Goal: Information Seeking & Learning: Learn about a topic

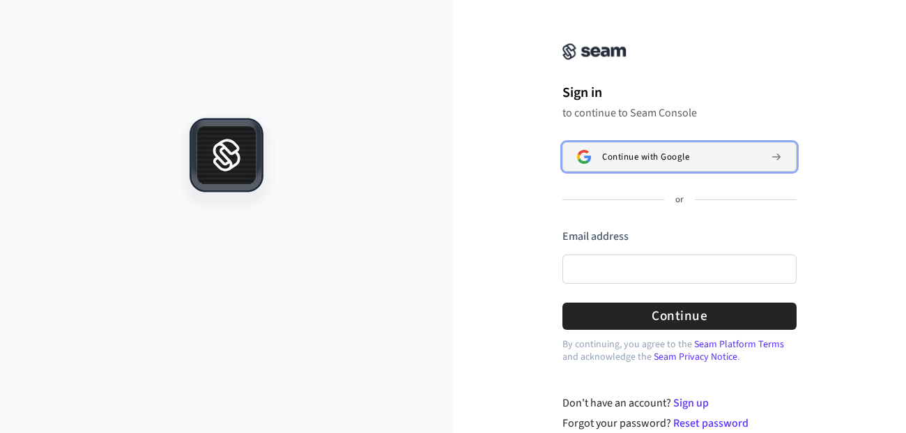
click at [621, 159] on span "Continue with Google" at bounding box center [645, 156] width 87 height 11
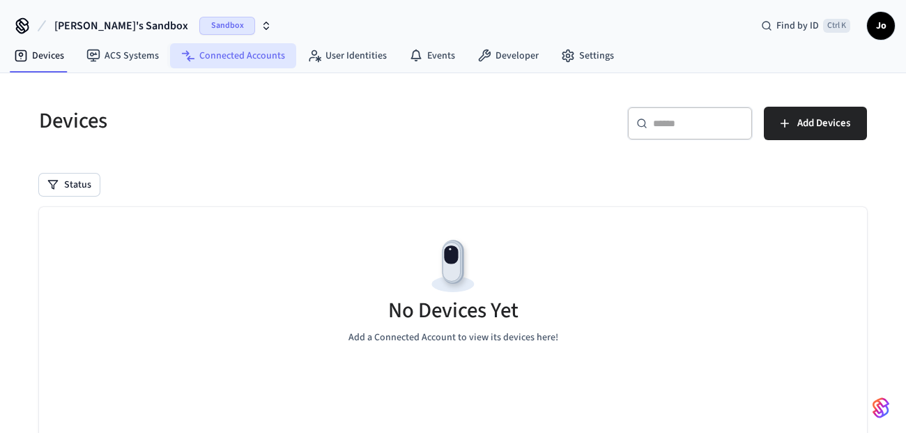
click at [208, 53] on link "Connected Accounts" at bounding box center [233, 55] width 126 height 25
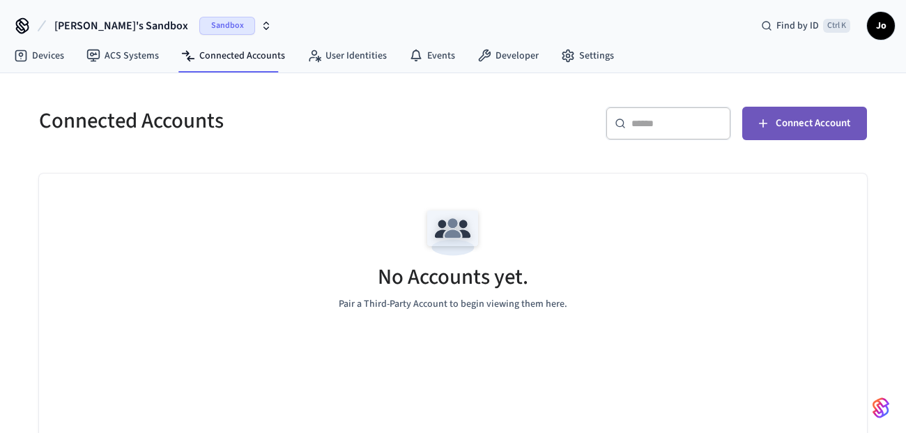
click at [779, 120] on span "Connect Account" at bounding box center [812, 123] width 75 height 18
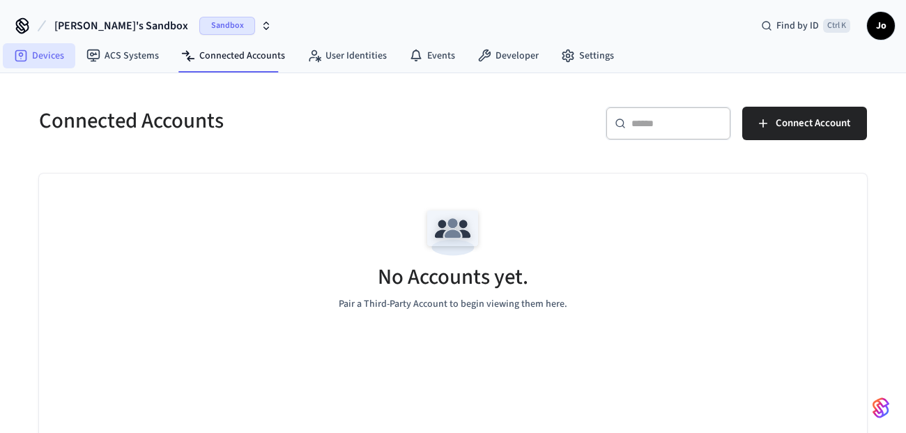
click at [41, 59] on link "Devices" at bounding box center [39, 55] width 72 height 25
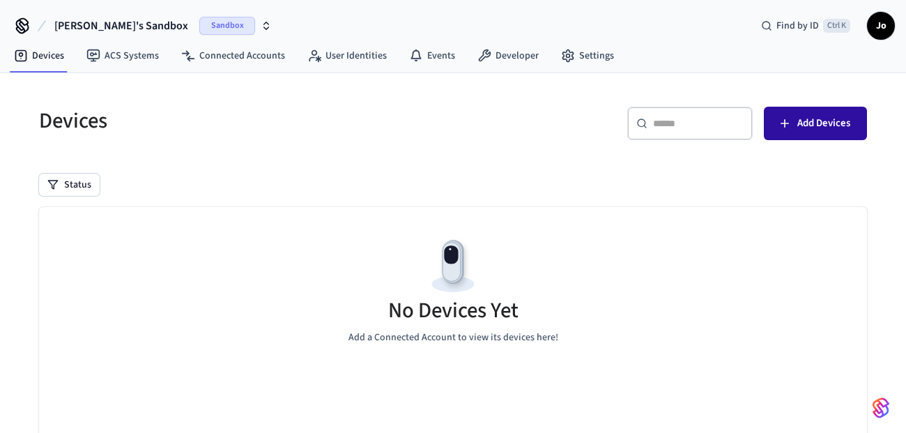
click at [809, 124] on span "Add Devices" at bounding box center [823, 123] width 53 height 18
click at [261, 24] on icon "button" at bounding box center [266, 25] width 11 height 11
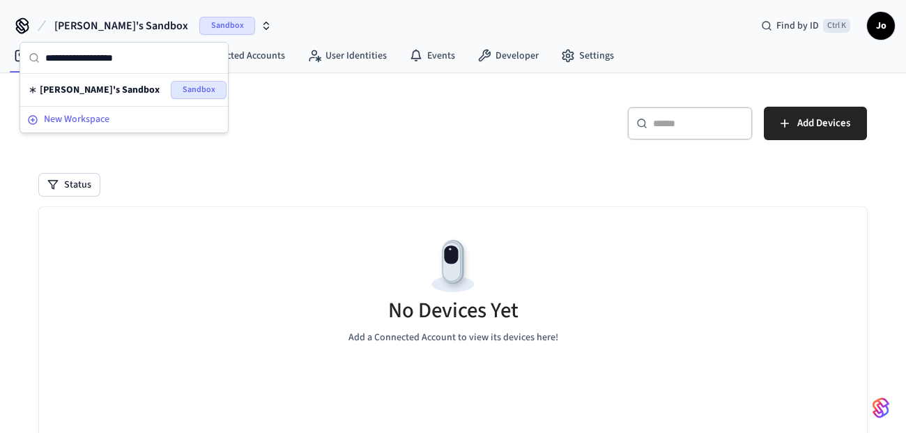
click at [74, 116] on span "New Workspace" at bounding box center [76, 119] width 65 height 15
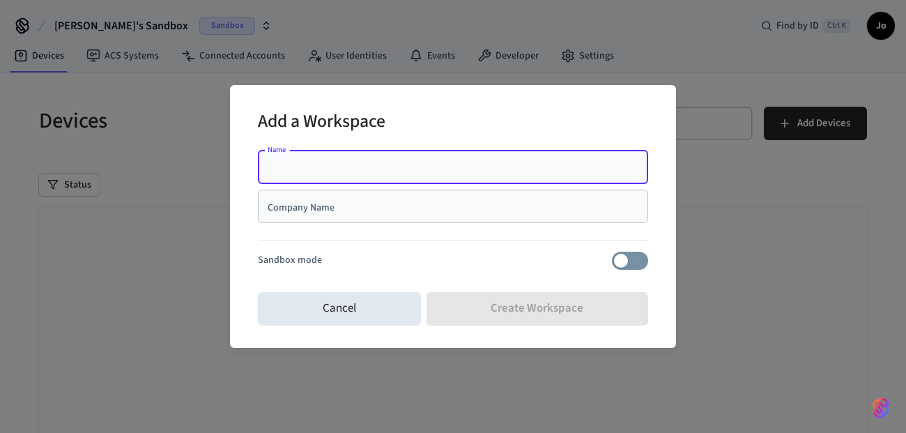
click at [357, 162] on input "Name" at bounding box center [452, 167] width 373 height 14
type input "****"
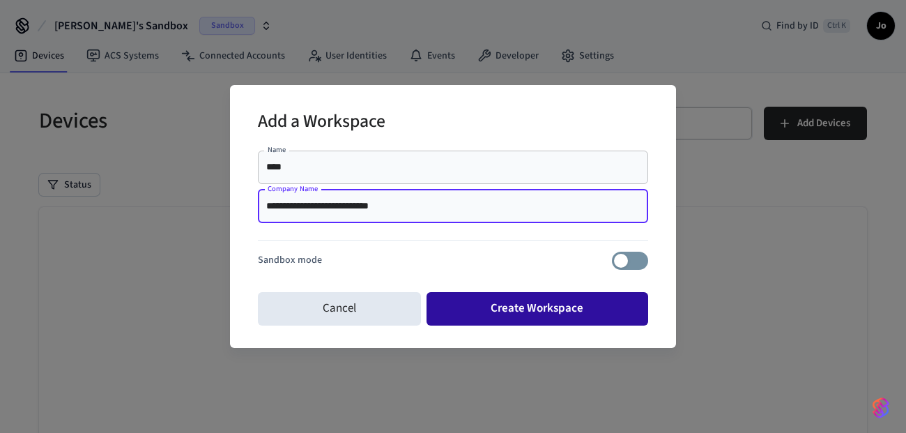
type input "**********"
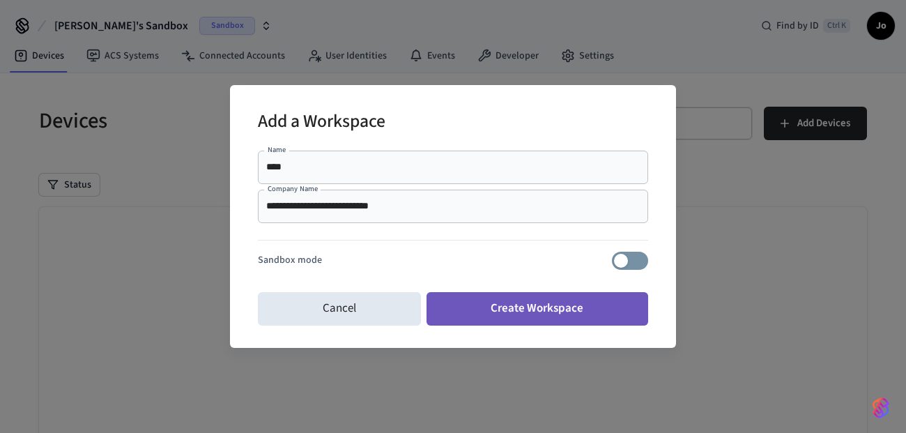
click at [515, 315] on button "Create Workspace" at bounding box center [537, 308] width 222 height 33
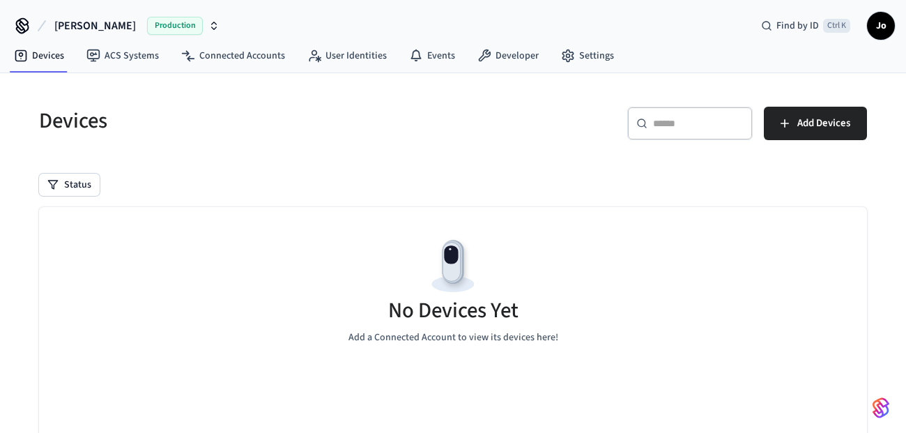
click at [147, 18] on div "Production" at bounding box center [183, 26] width 72 height 18
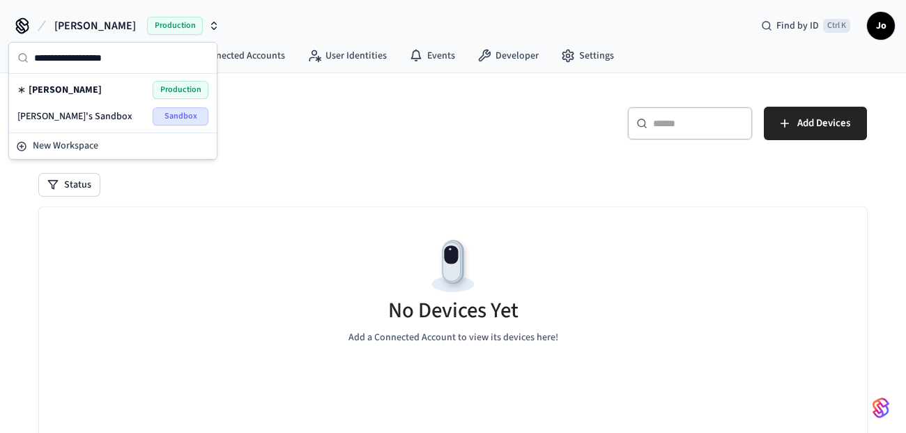
click at [758, 276] on div "No Devices Yet Add a Connected Account to view its devices here!" at bounding box center [453, 290] width 828 height 166
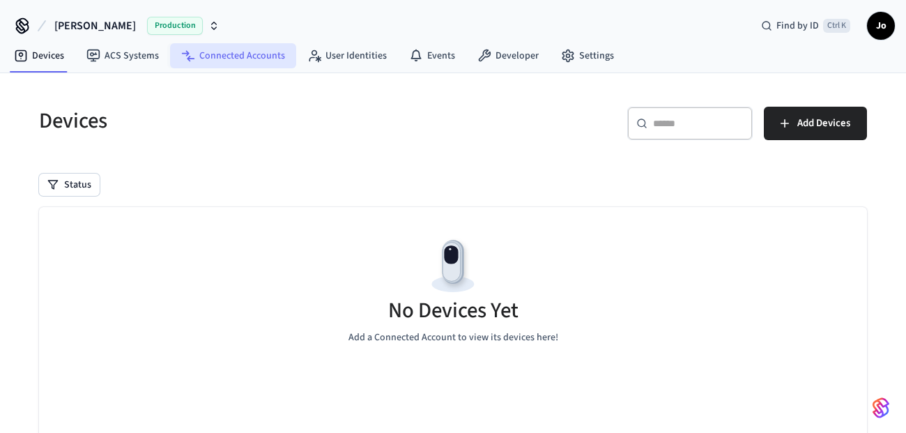
click at [242, 43] on link "Connected Accounts" at bounding box center [233, 55] width 126 height 25
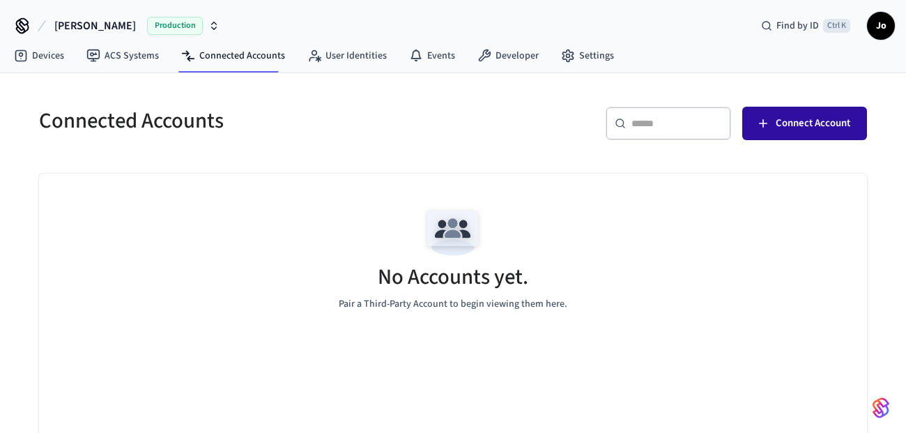
click at [786, 136] on button "Connect Account" at bounding box center [804, 123] width 125 height 33
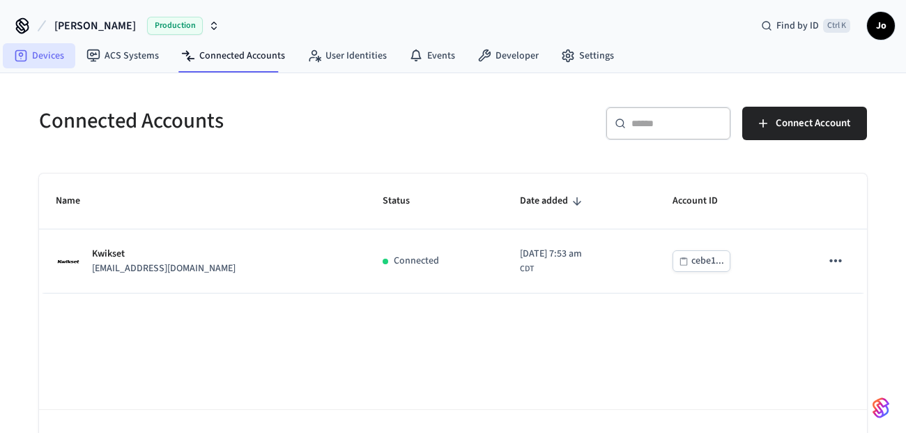
click at [47, 61] on link "Devices" at bounding box center [39, 55] width 72 height 25
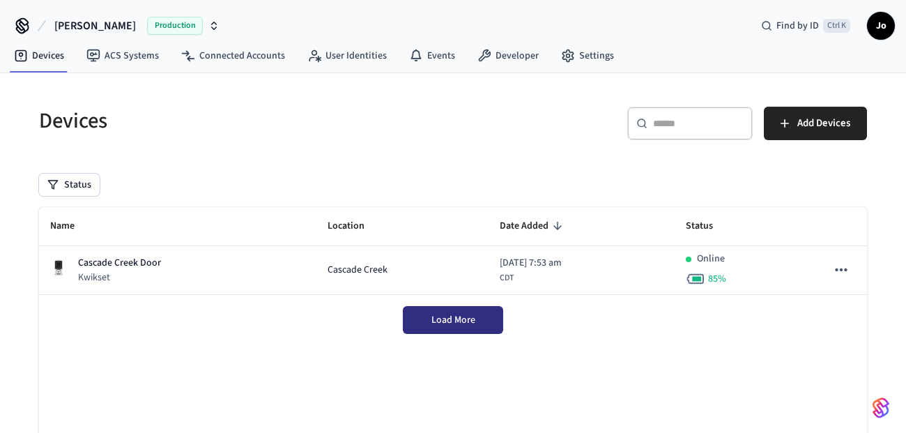
click at [470, 323] on span "Load More" at bounding box center [453, 320] width 44 height 14
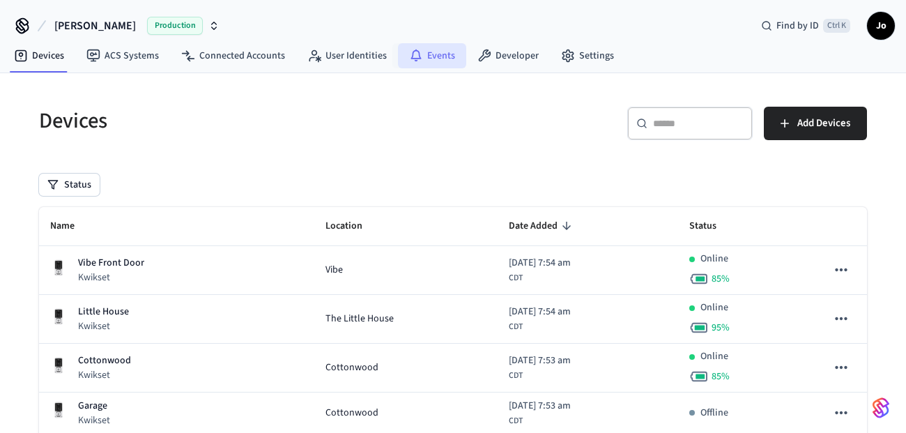
click at [426, 53] on link "Events" at bounding box center [432, 55] width 68 height 25
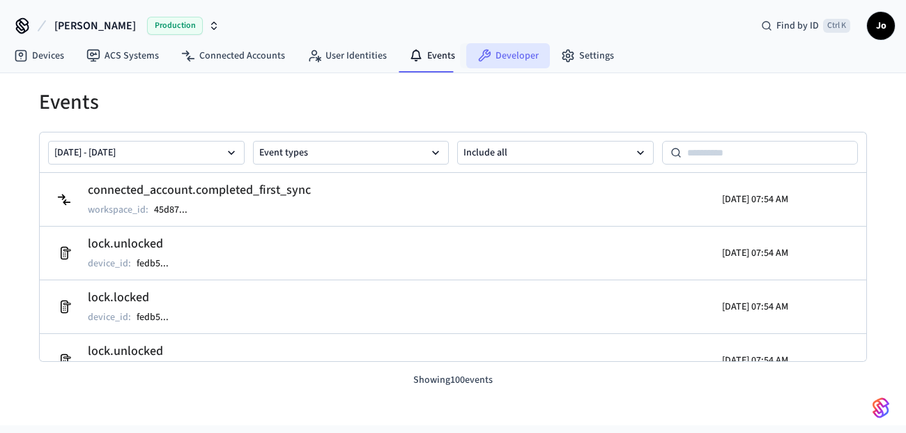
click at [516, 57] on link "Developer" at bounding box center [508, 55] width 84 height 25
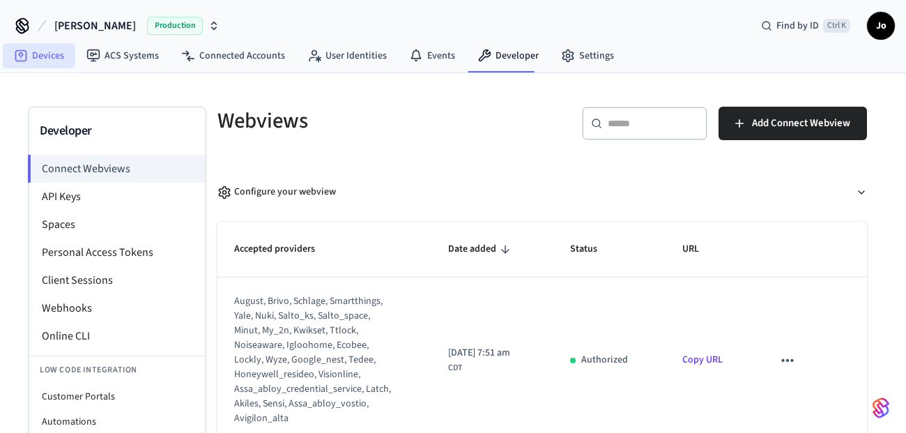
click at [38, 48] on link "Devices" at bounding box center [39, 55] width 72 height 25
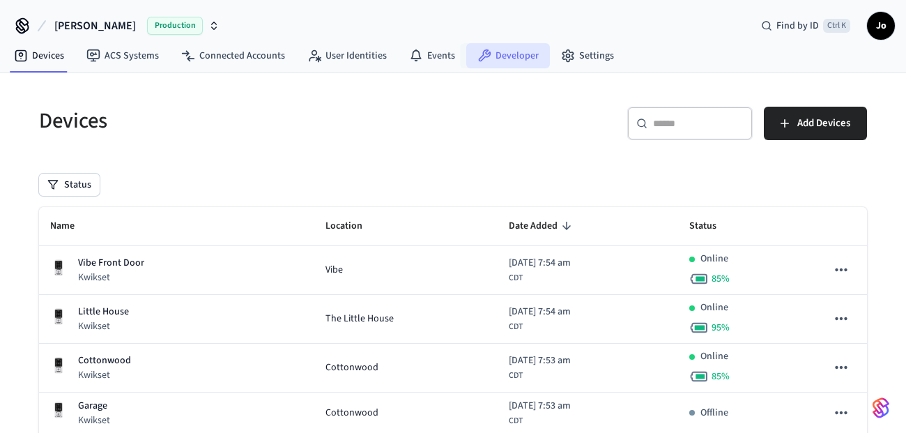
click at [495, 63] on link "Developer" at bounding box center [508, 55] width 84 height 25
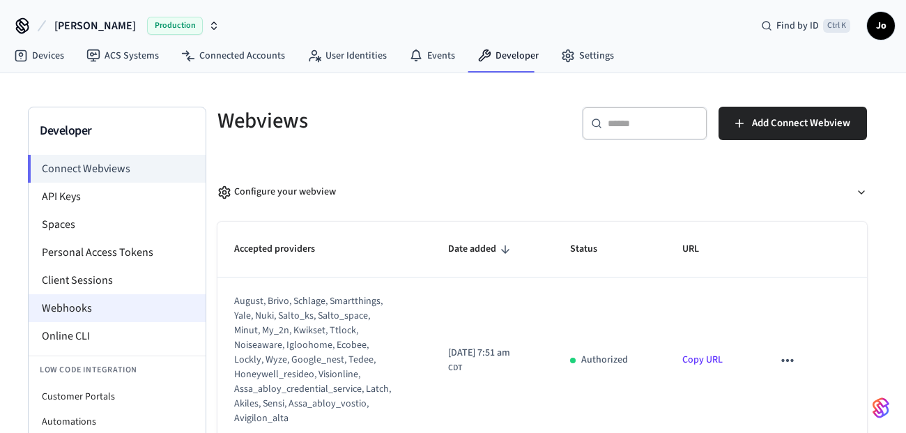
click at [90, 307] on li "Webhooks" at bounding box center [117, 308] width 177 height 28
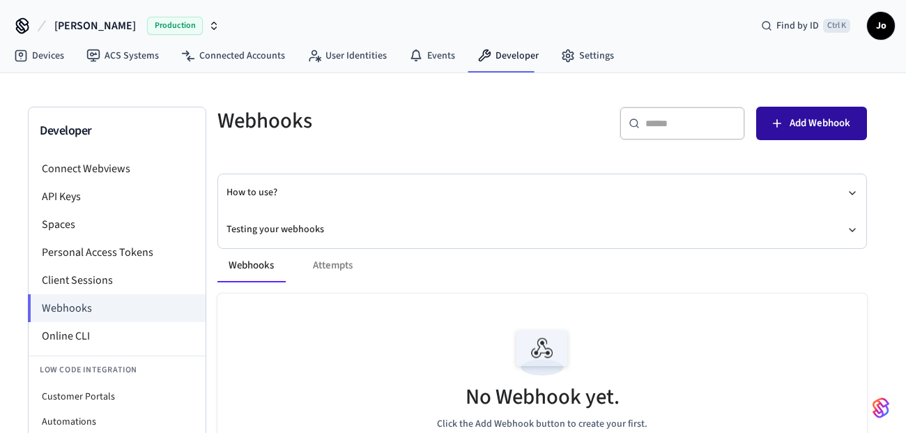
click at [823, 116] on span "Add Webhook" at bounding box center [819, 123] width 61 height 18
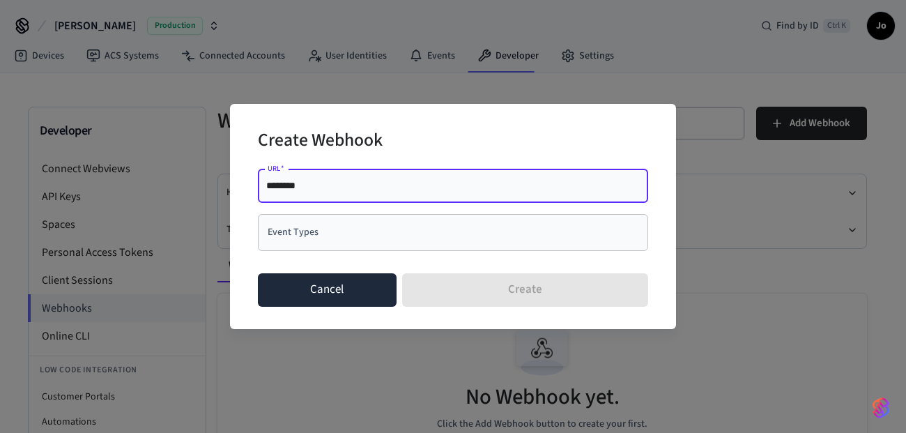
click at [284, 302] on button "Cancel" at bounding box center [327, 289] width 139 height 33
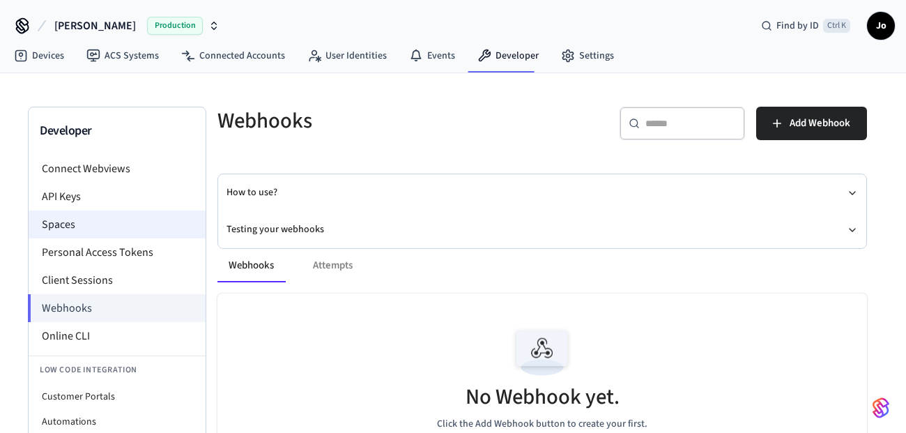
click at [95, 219] on li "Spaces" at bounding box center [117, 224] width 177 height 28
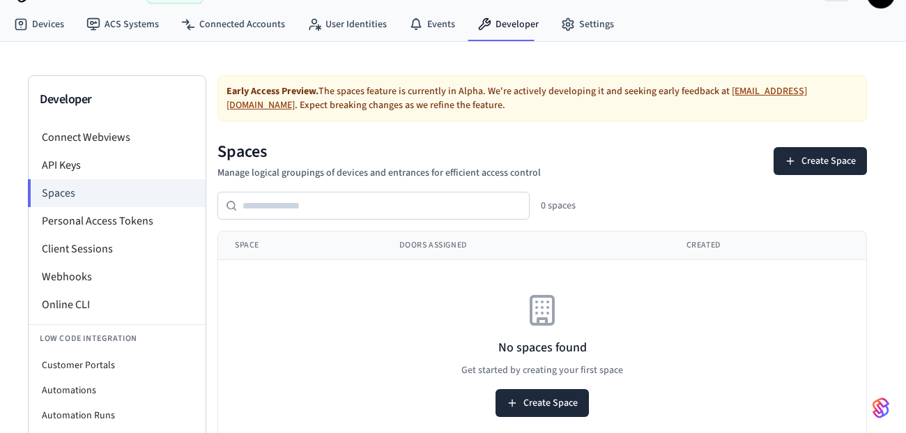
scroll to position [49, 0]
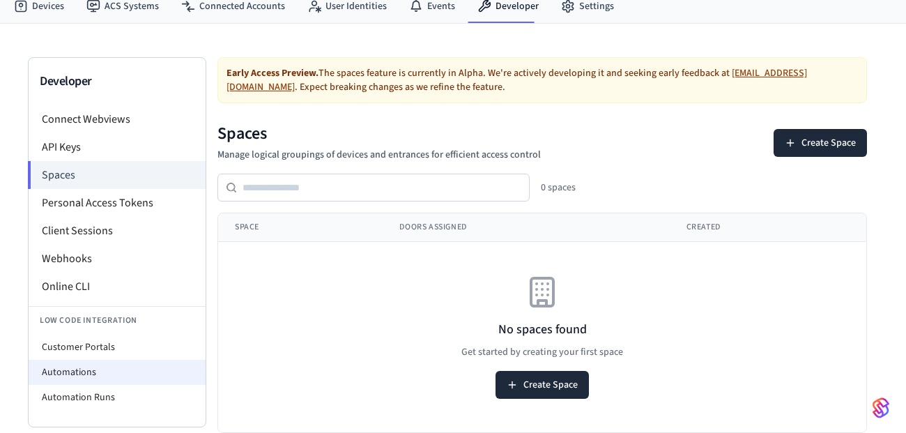
click at [70, 371] on li "Automations" at bounding box center [117, 371] width 177 height 25
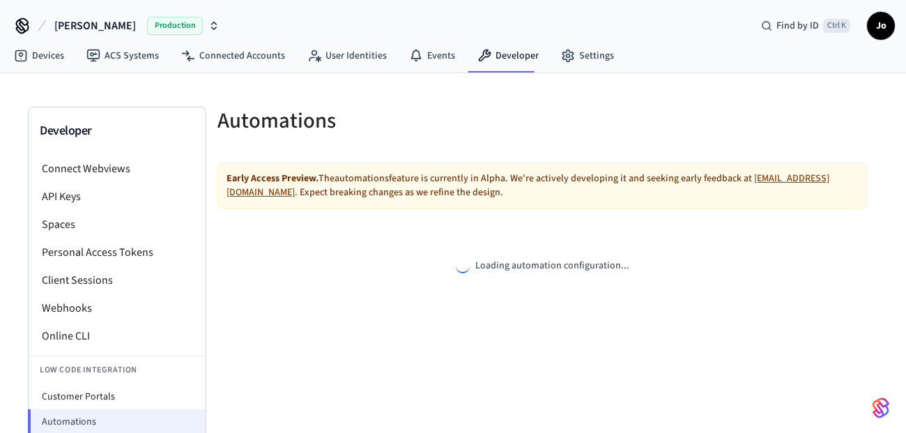
select select "**********"
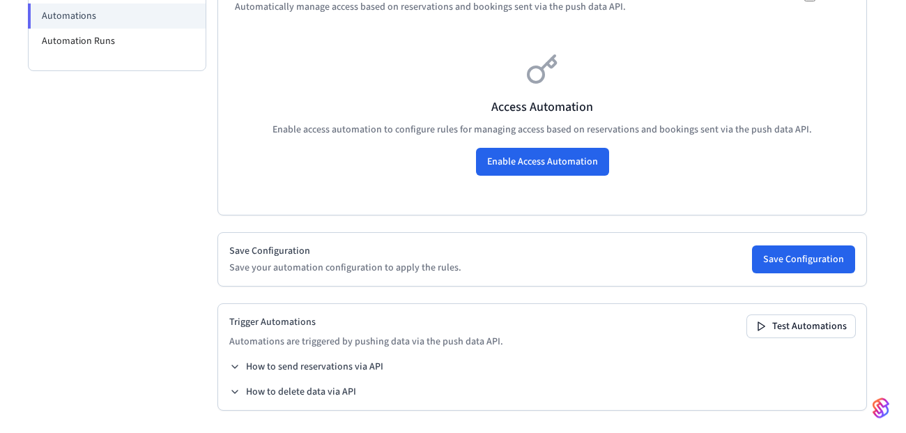
scroll to position [410, 0]
click at [242, 367] on button "How to send reservations via API" at bounding box center [306, 366] width 154 height 14
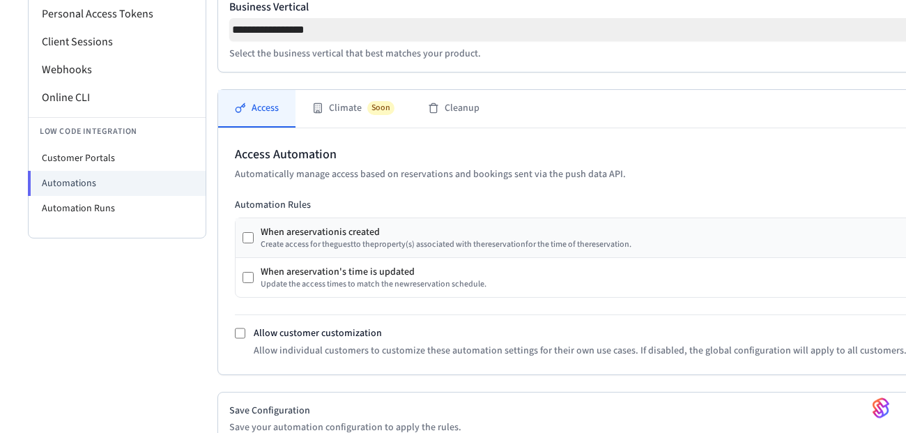
scroll to position [288, 0]
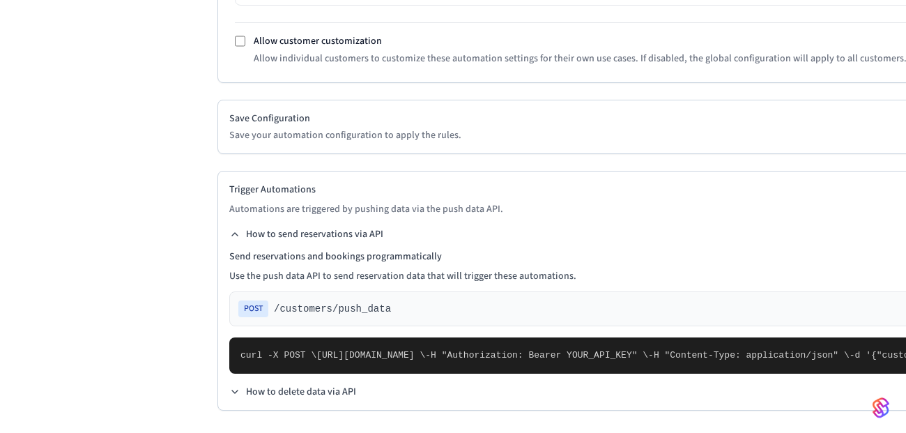
scroll to position [961, 0]
drag, startPoint x: 264, startPoint y: 251, endPoint x: 306, endPoint y: 251, distance: 41.8
click at [316, 350] on span "https://connect.getseam.com/customers/push_data \" at bounding box center [370, 355] width 109 height 10
click at [325, 337] on pre "curl -X POST \ https://connect.getseam.com/customers/push_data \ -H "Authorizat…" at bounding box center [631, 355] width 804 height 36
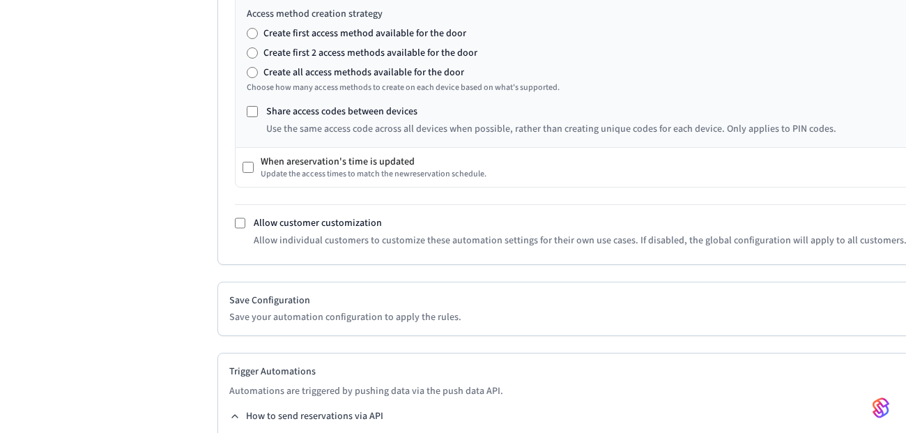
scroll to position [662, 0]
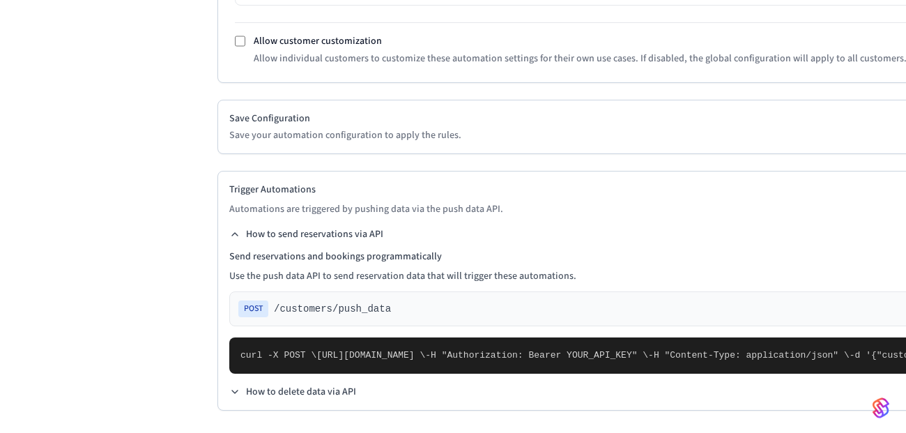
scroll to position [854, 0]
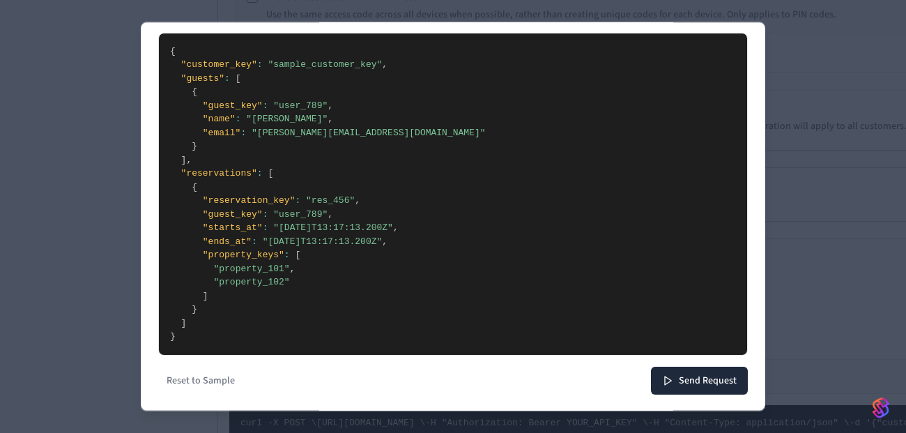
scroll to position [0, 0]
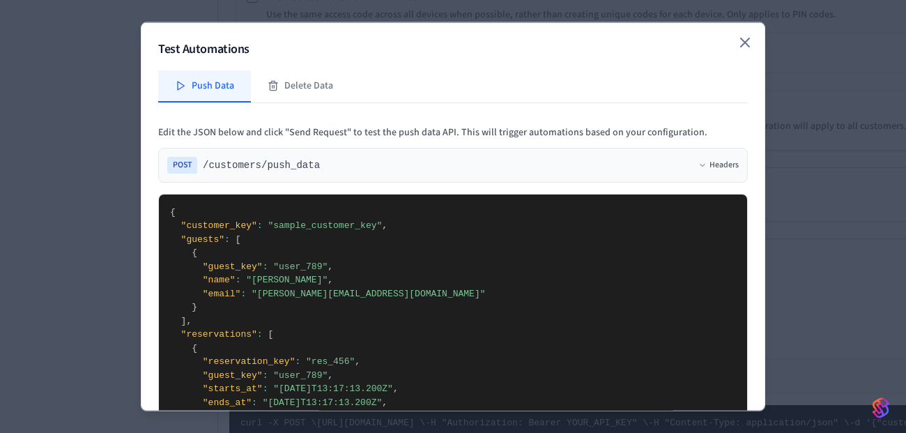
click at [740, 44] on icon "button" at bounding box center [744, 41] width 17 height 17
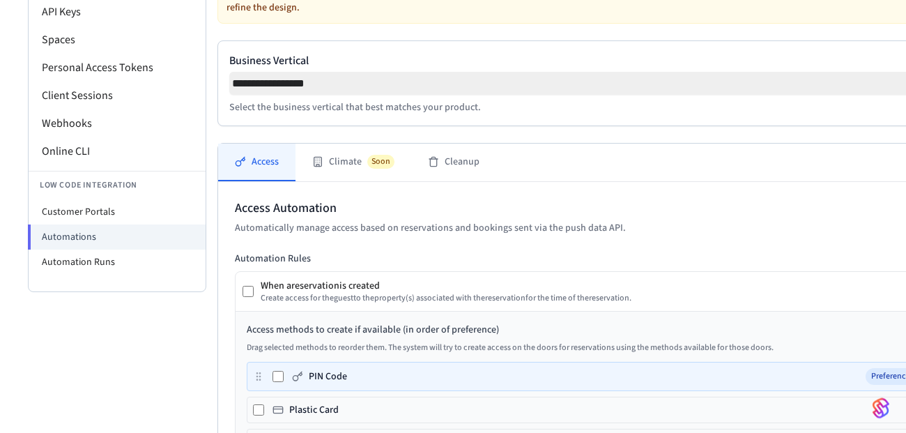
scroll to position [192, 0]
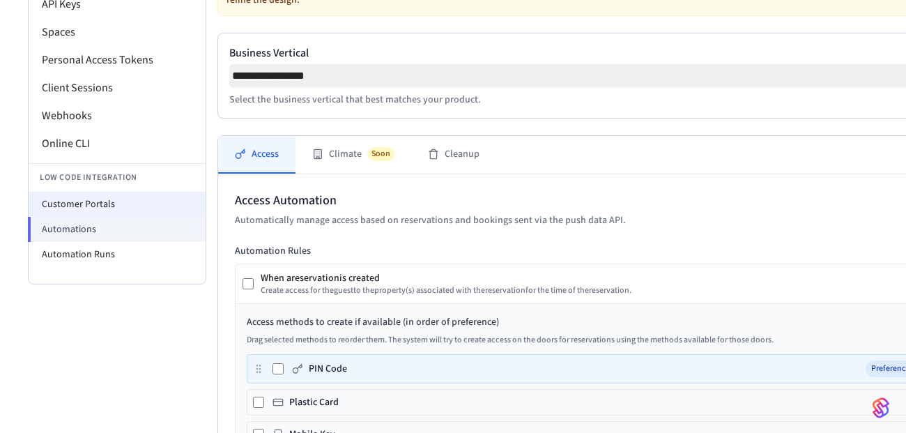
click at [86, 208] on li "Customer Portals" at bounding box center [117, 204] width 177 height 25
select select "**********"
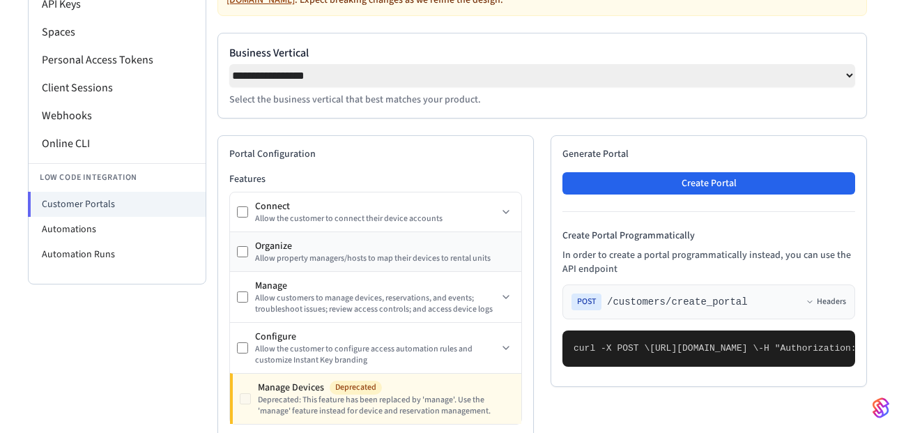
scroll to position [288, 0]
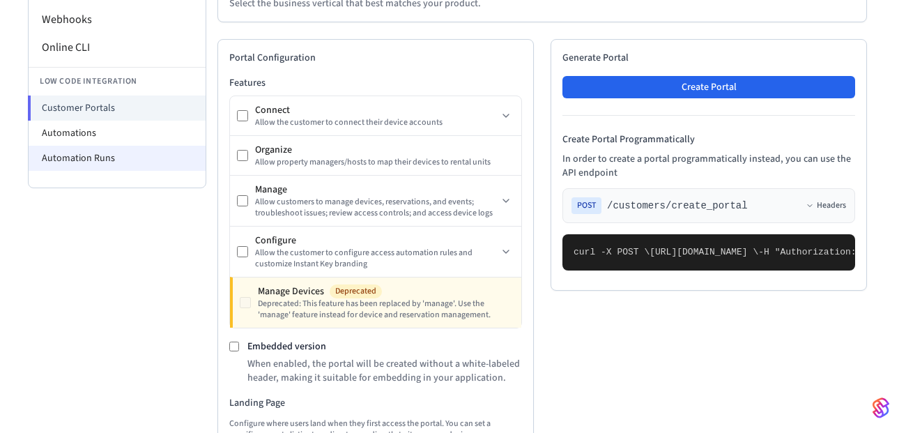
click at [89, 157] on li "Automation Runs" at bounding box center [117, 158] width 177 height 25
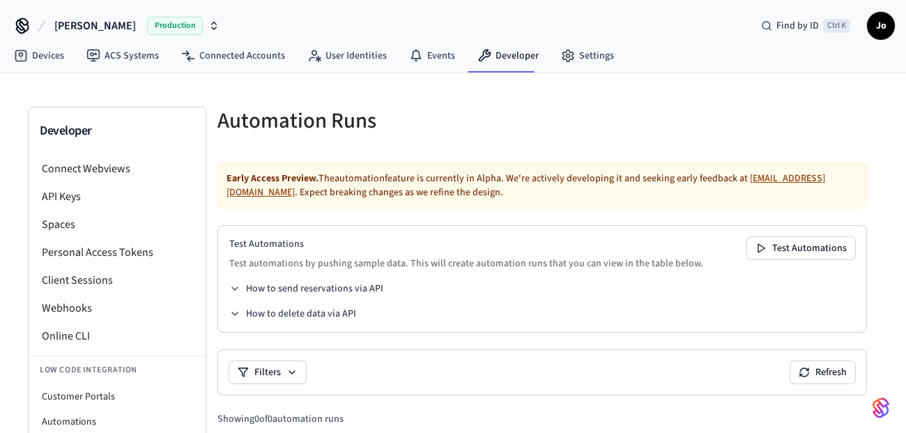
scroll to position [96, 0]
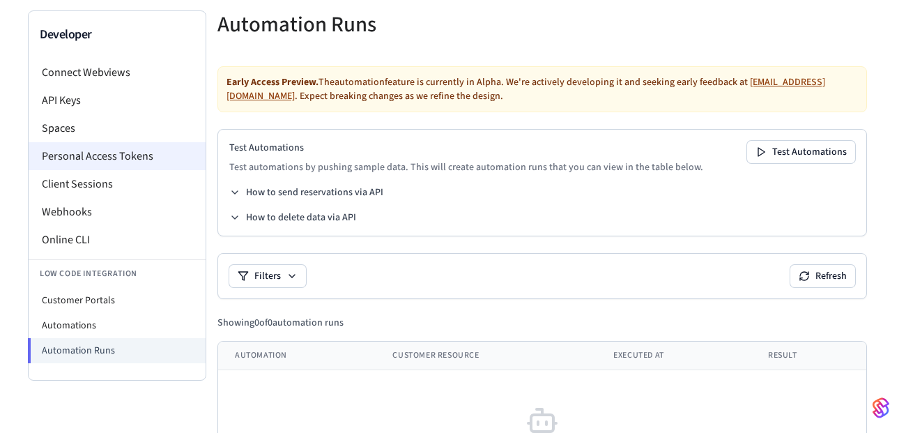
click at [128, 150] on li "Personal Access Tokens" at bounding box center [117, 156] width 177 height 28
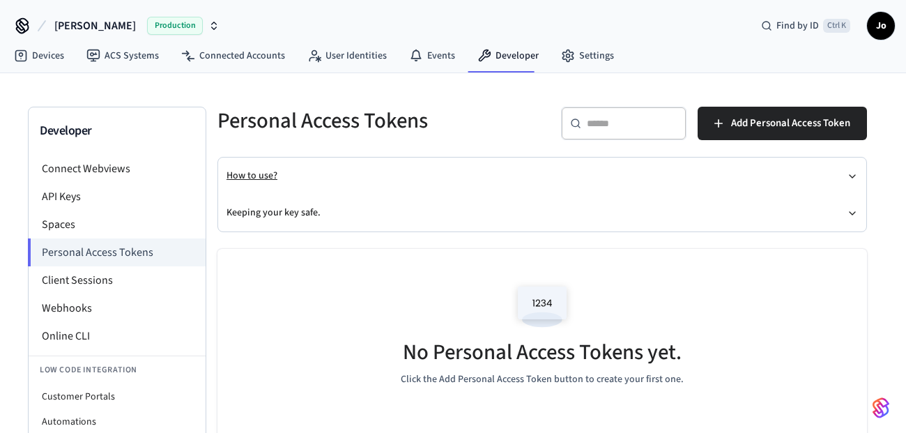
click at [847, 171] on icon "button" at bounding box center [851, 176] width 11 height 11
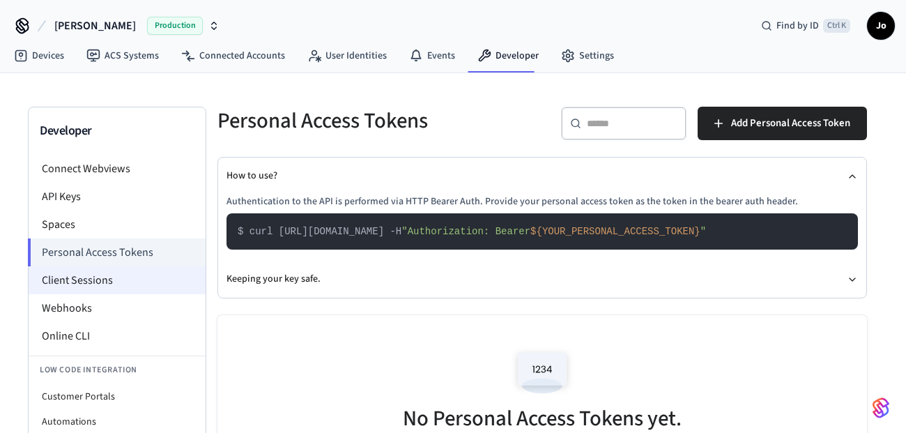
click at [75, 282] on li "Client Sessions" at bounding box center [117, 280] width 177 height 28
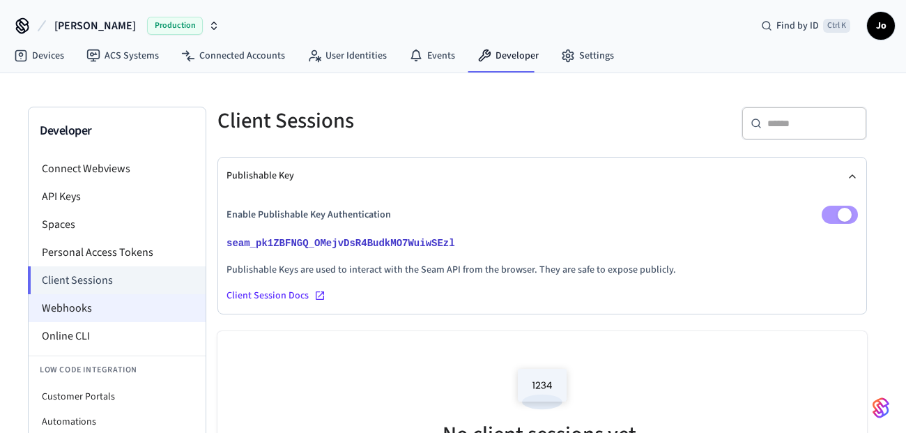
click at [73, 307] on li "Webhooks" at bounding box center [117, 308] width 177 height 28
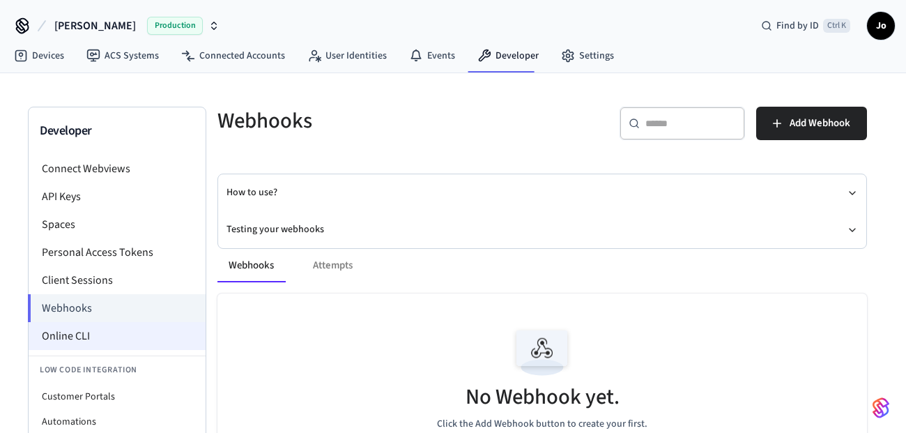
click at [73, 329] on li "Online CLI" at bounding box center [117, 336] width 177 height 28
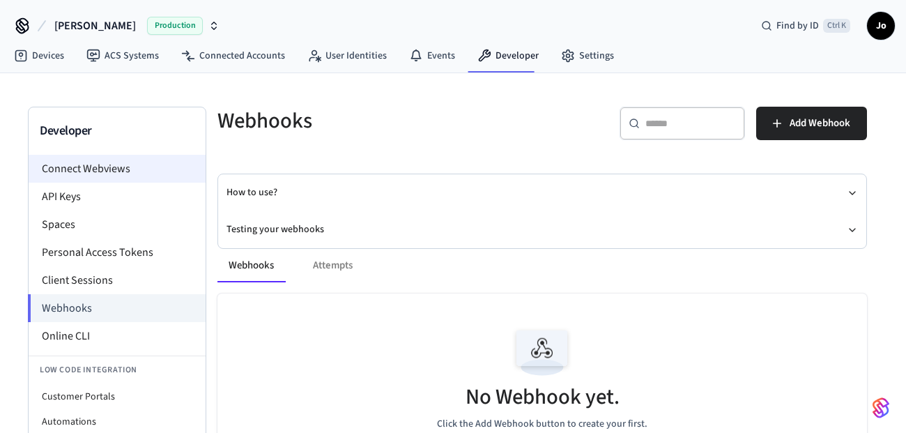
click at [88, 168] on li "Connect Webviews" at bounding box center [117, 169] width 177 height 28
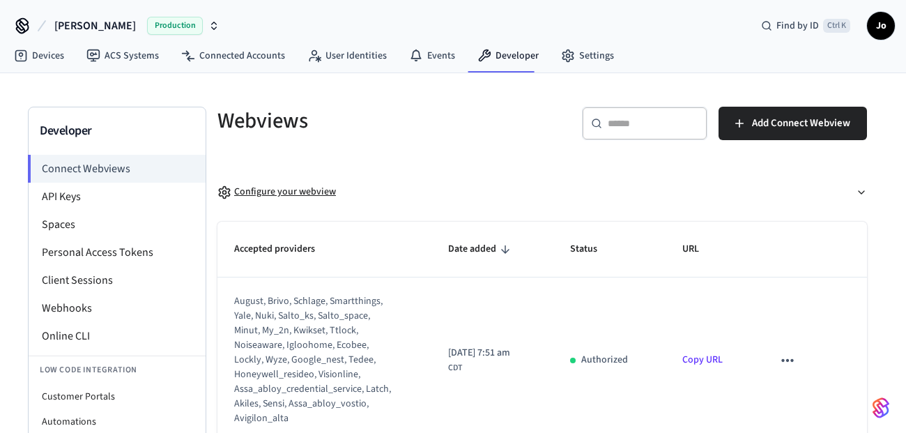
scroll to position [92, 0]
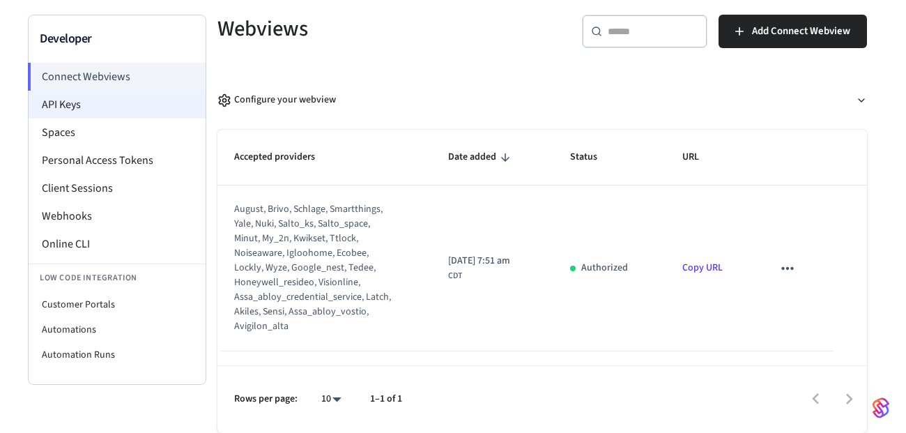
click at [67, 100] on li "API Keys" at bounding box center [117, 105] width 177 height 28
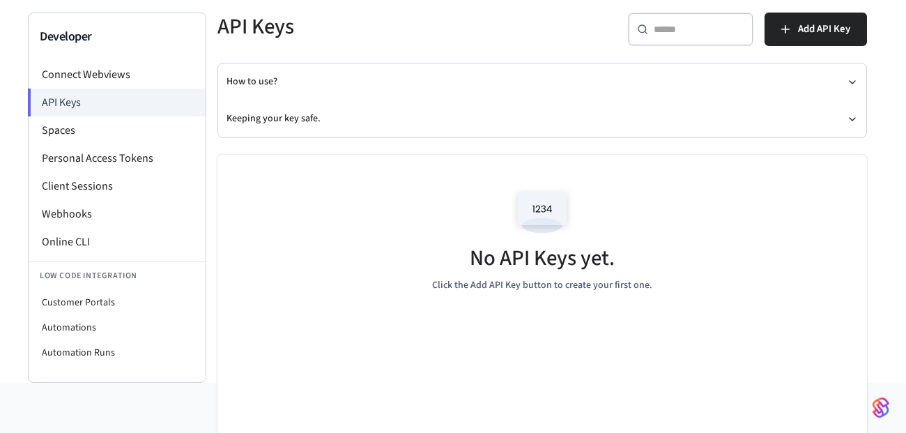
scroll to position [102, 0]
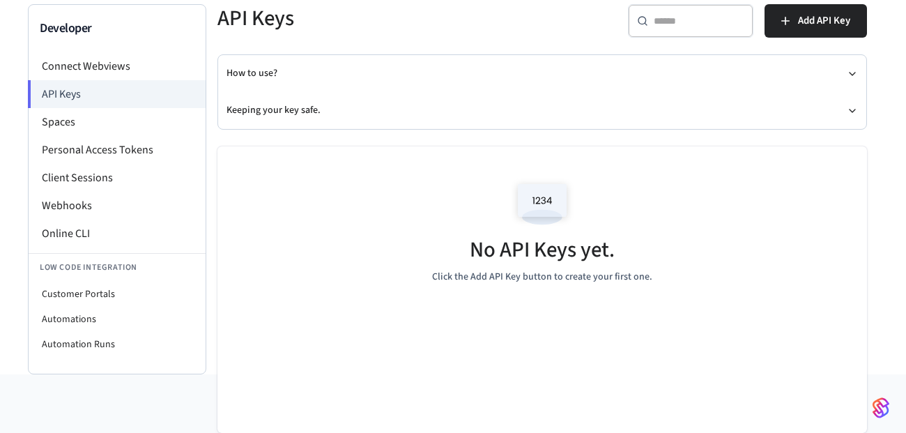
click at [536, 204] on img at bounding box center [542, 203] width 63 height 59
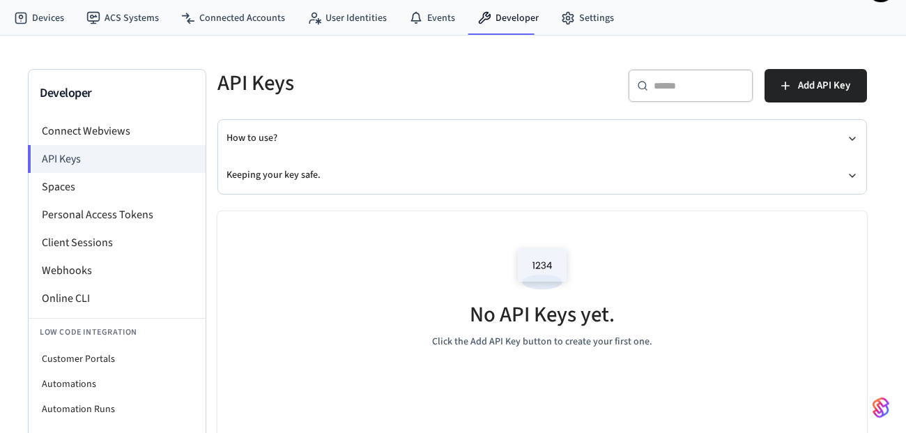
scroll to position [0, 0]
